Goal: Find specific page/section: Find specific page/section

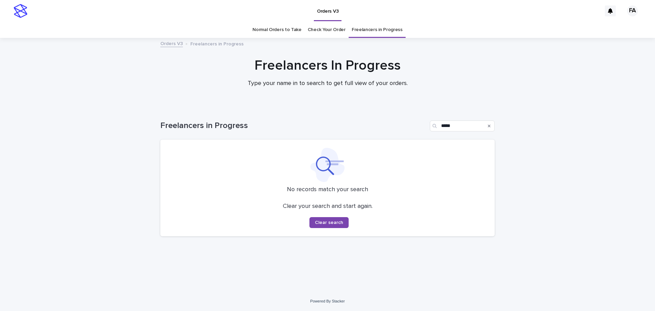
click at [489, 127] on icon "Search" at bounding box center [489, 126] width 3 height 4
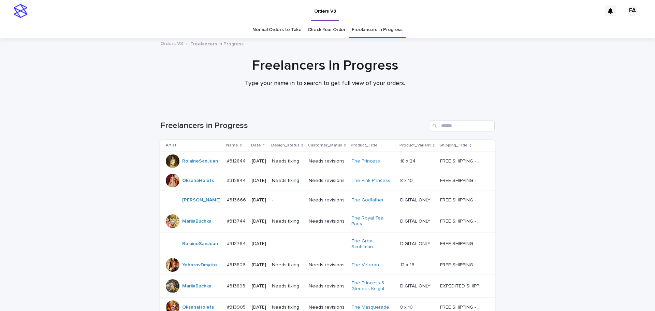
click at [259, 29] on link "Normal Orders to Take" at bounding box center [277, 30] width 49 height 16
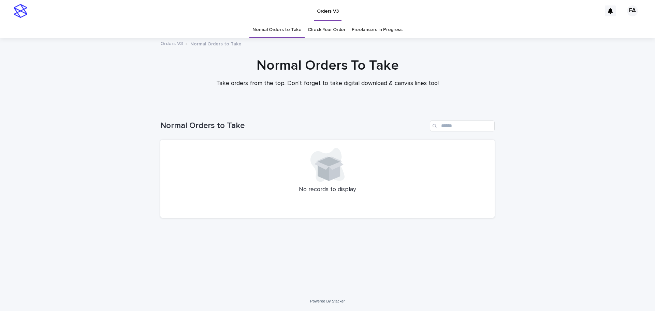
click at [331, 33] on link "Check Your Order" at bounding box center [327, 30] width 38 height 16
